Goal: Navigation & Orientation: Understand site structure

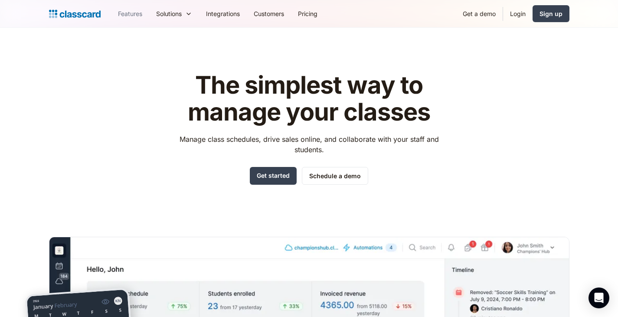
click at [129, 11] on link "Features" at bounding box center [130, 14] width 38 height 20
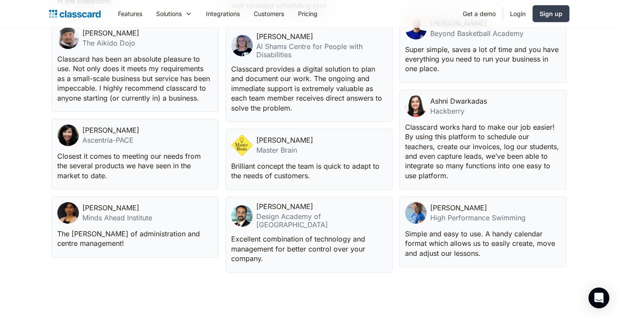
scroll to position [2037, 0]
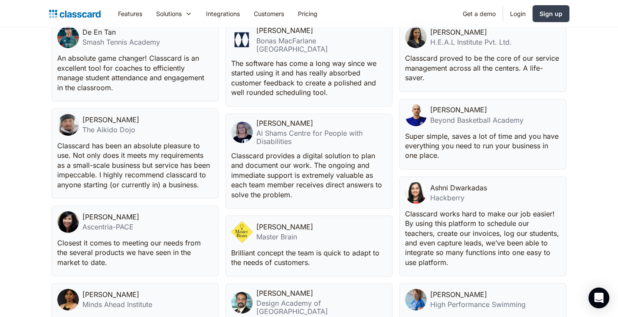
click at [464, 38] on div "Mrs. Namita Ambani H.E.A.L Institute Pvt. Ltd." at bounding box center [470, 37] width 81 height 18
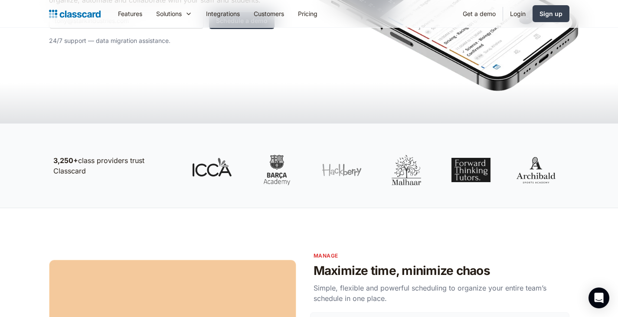
scroll to position [0, 0]
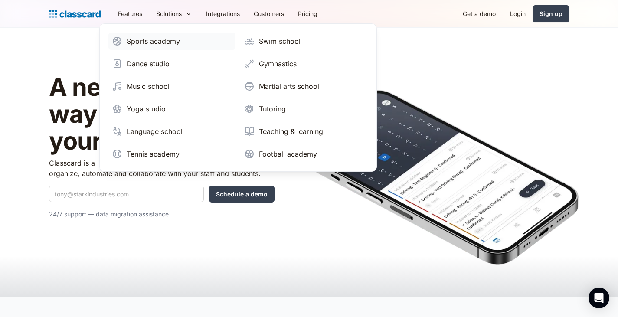
click at [171, 36] on div "Sports academy" at bounding box center [153, 41] width 53 height 10
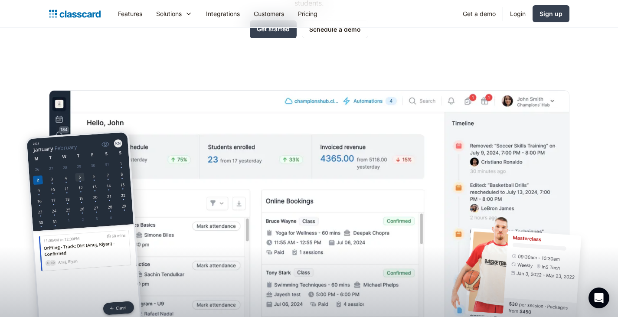
scroll to position [87, 0]
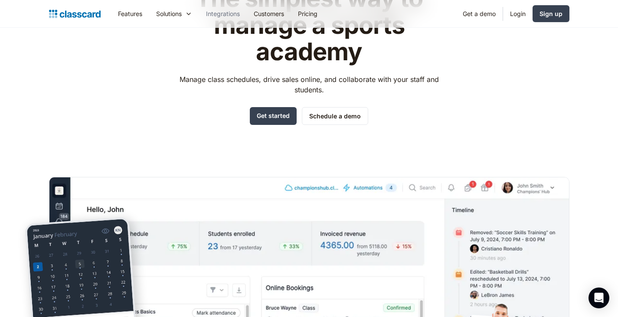
click at [219, 13] on link "Integrations" at bounding box center [223, 14] width 48 height 20
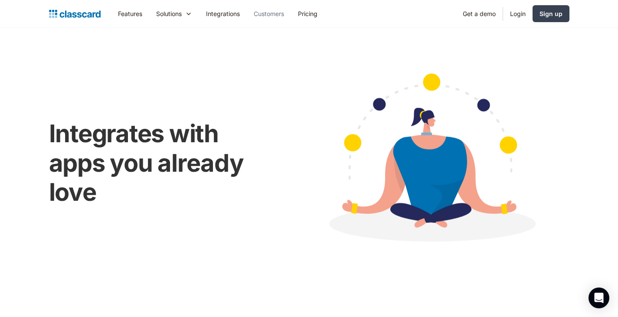
click at [284, 12] on link "Customers" at bounding box center [269, 14] width 44 height 20
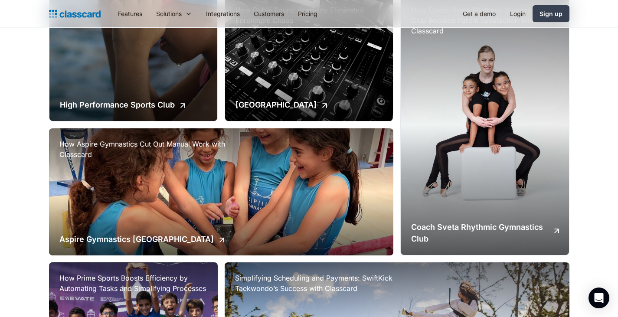
scroll to position [694, 0]
